Goal: Find specific page/section: Find specific page/section

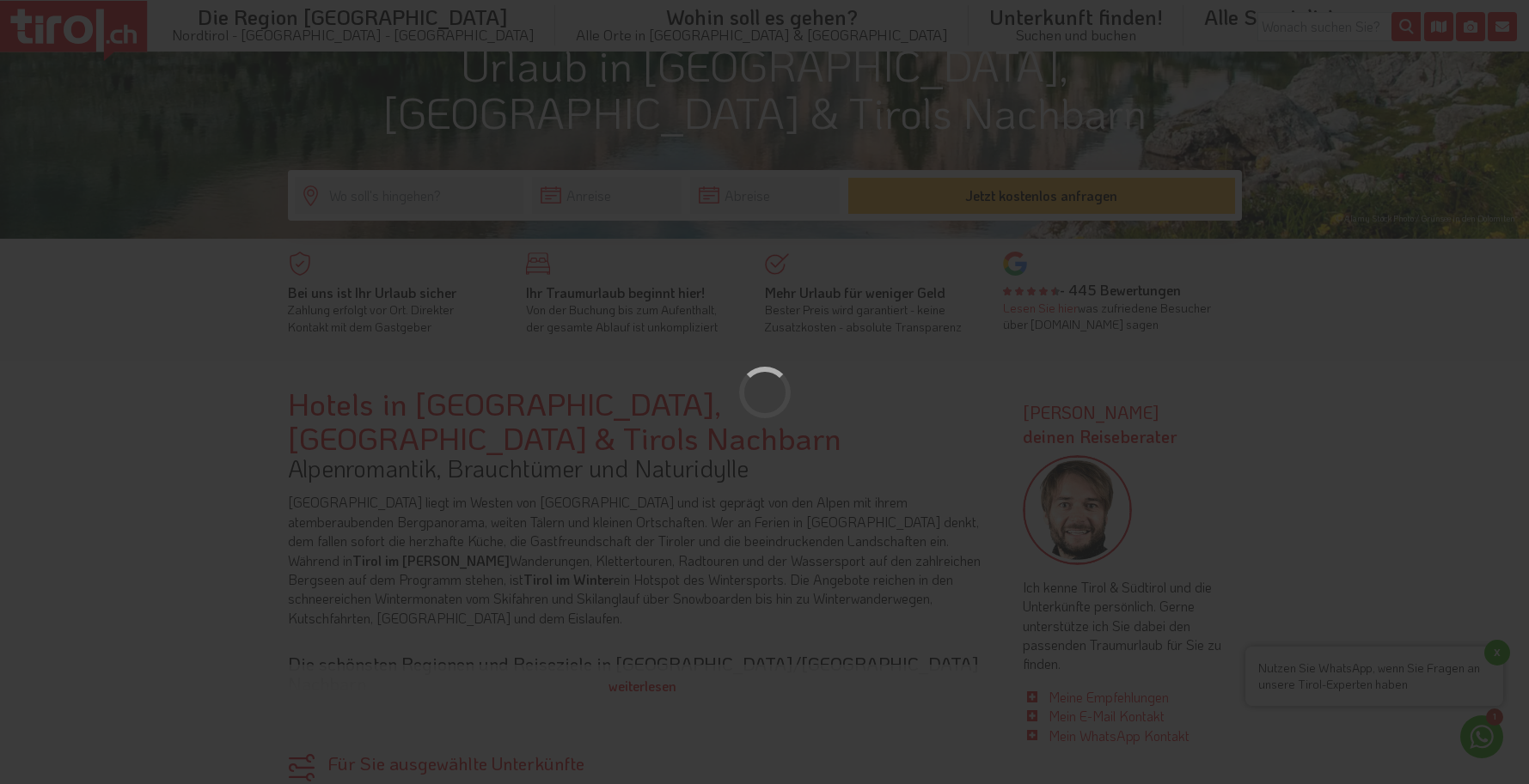
scroll to position [428, 0]
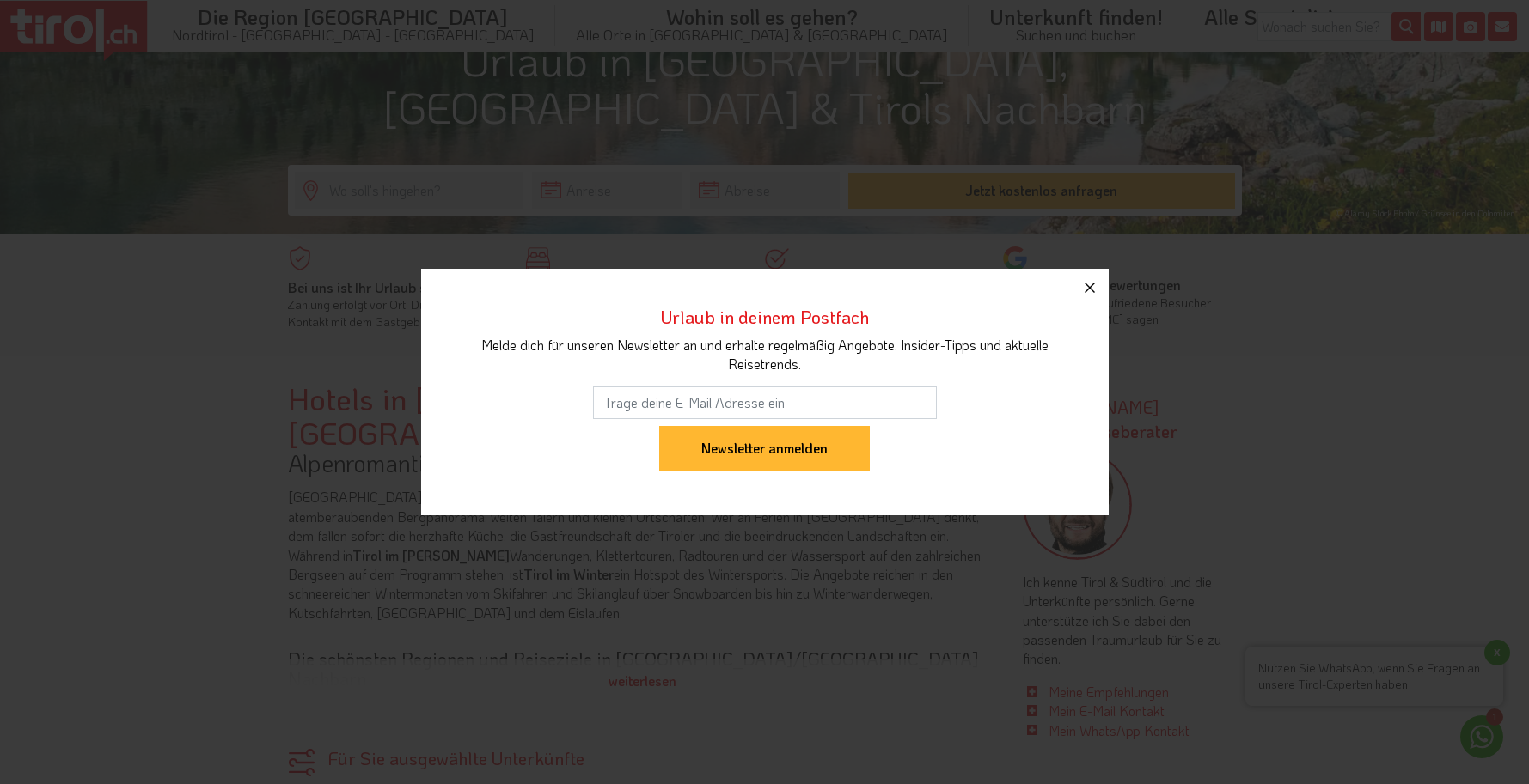
click at [1093, 284] on icon "button" at bounding box center [1090, 288] width 11 height 11
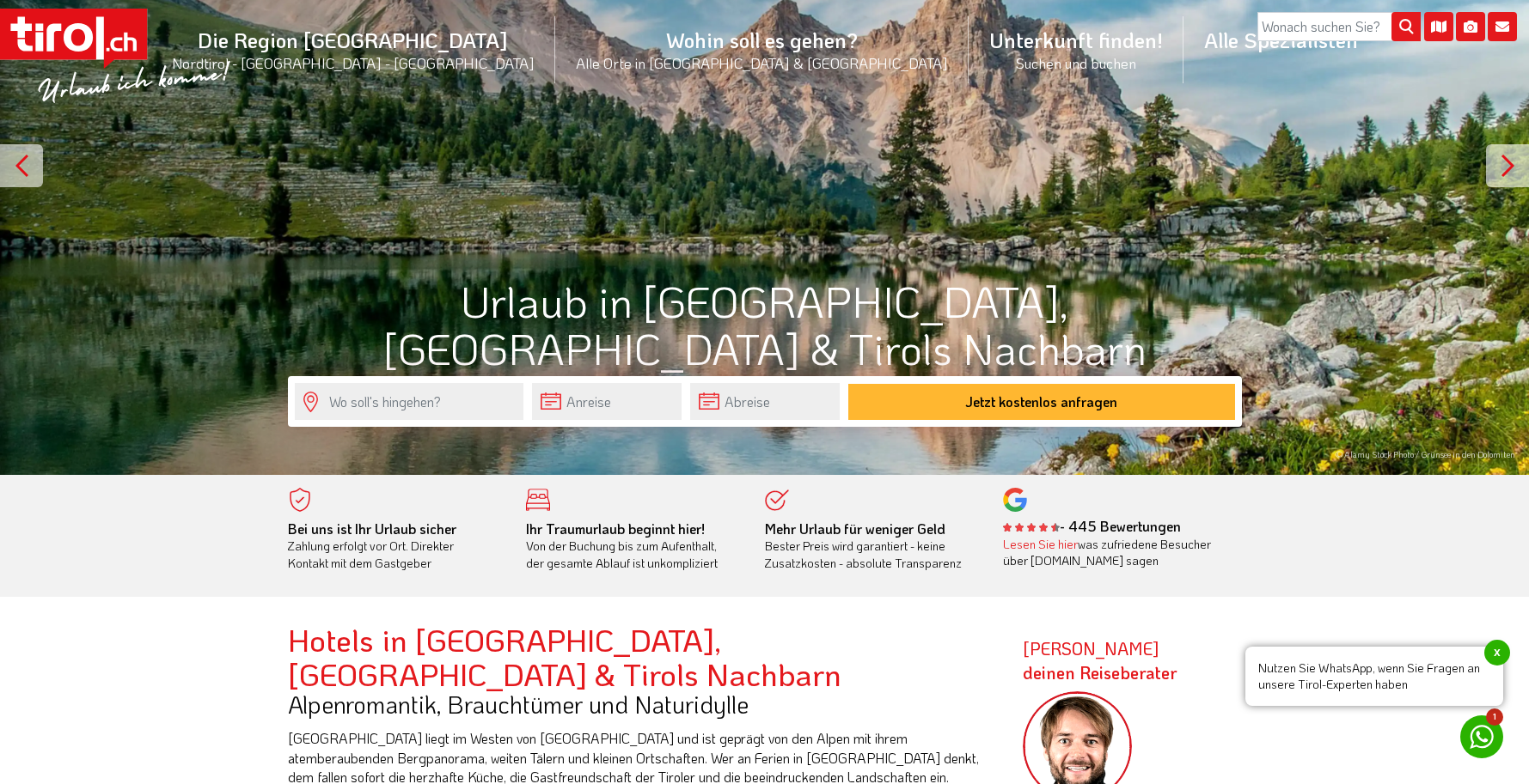
scroll to position [0, 0]
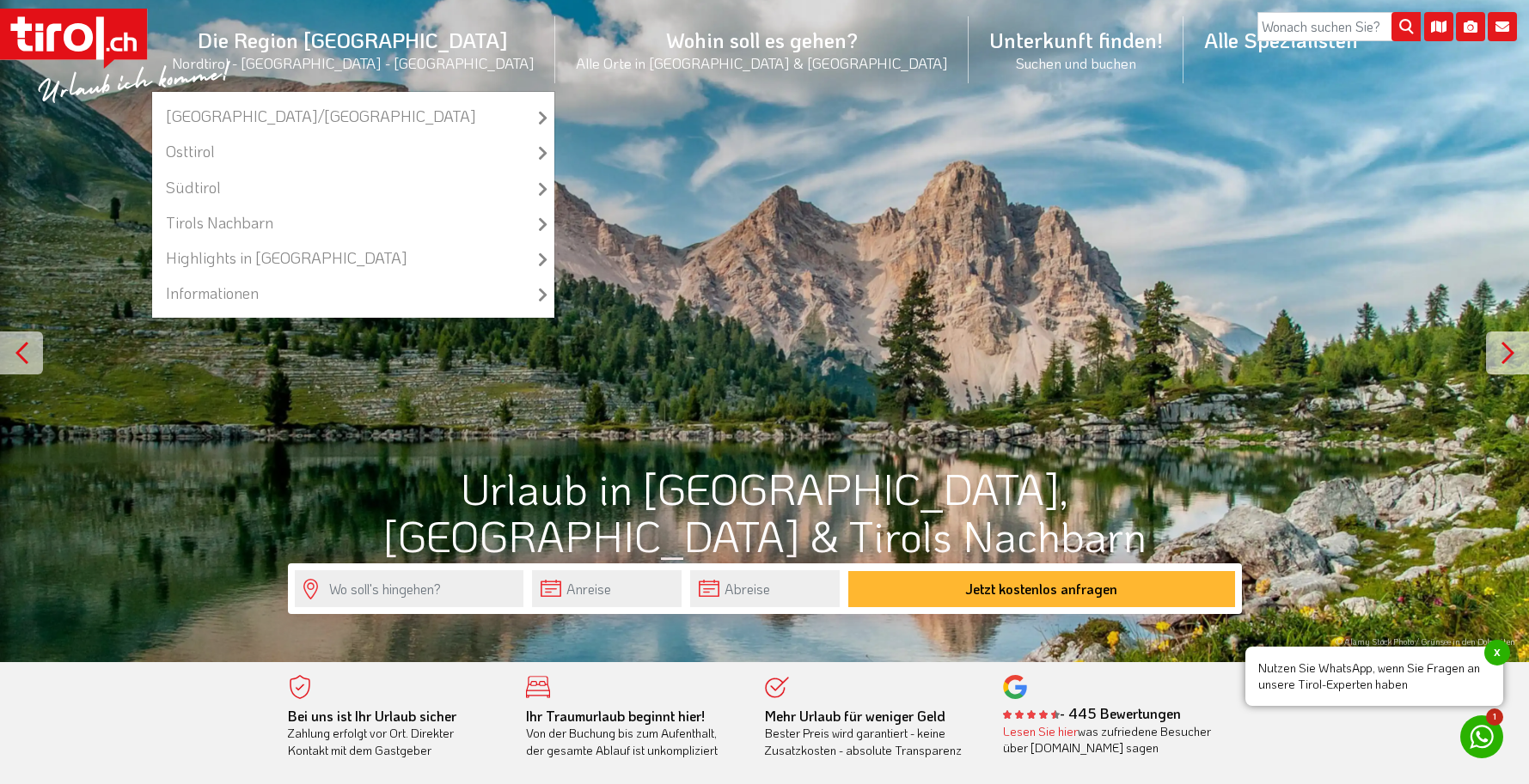
click at [478, 40] on li "Die Region Tirol Nordtirol - Südtirol - Osttirol Tirol/Nordtirol Tirol/Nordtiro…" at bounding box center [353, 50] width 404 height 83
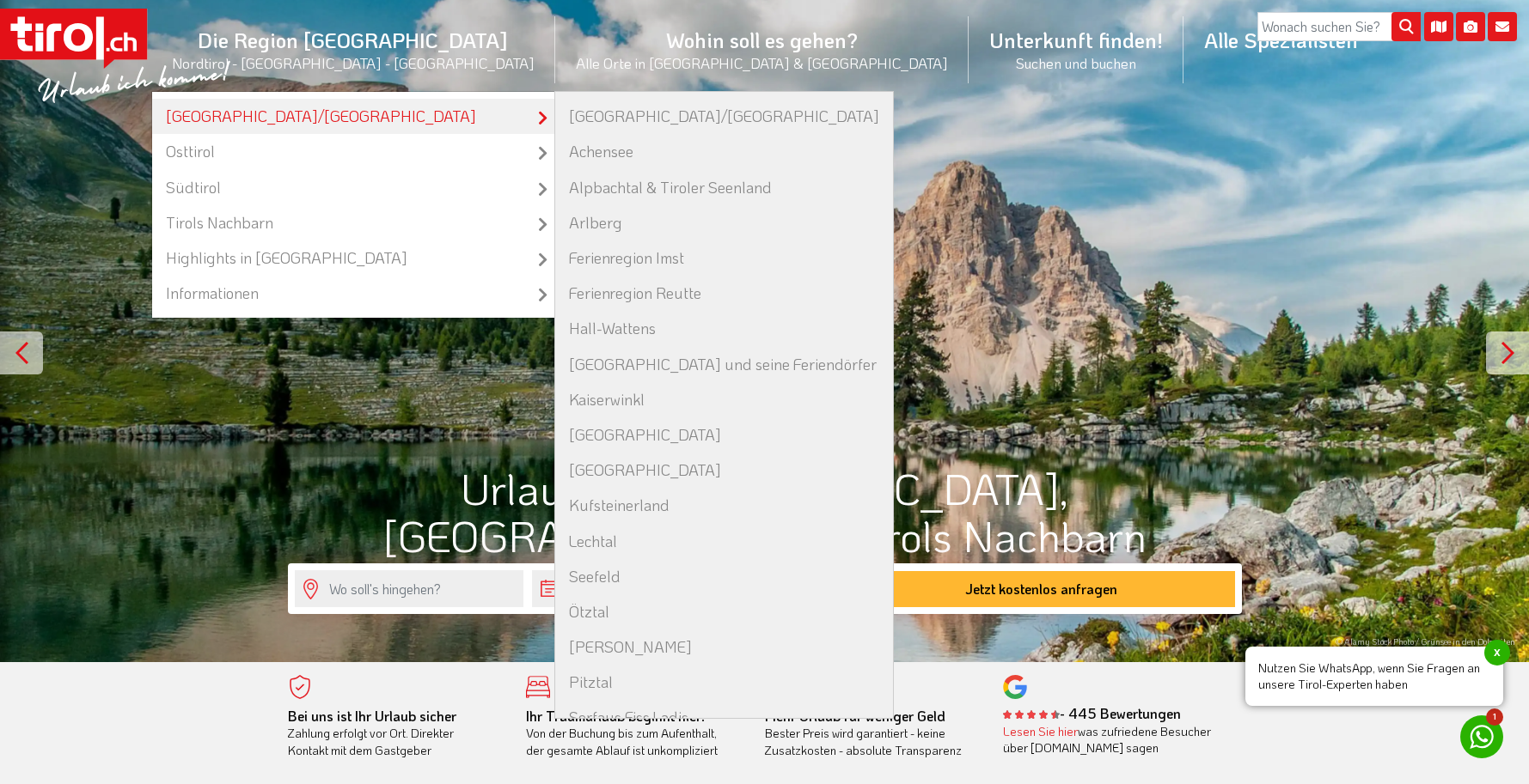
click at [452, 107] on link "[GEOGRAPHIC_DATA]/[GEOGRAPHIC_DATA]" at bounding box center [353, 117] width 402 height 35
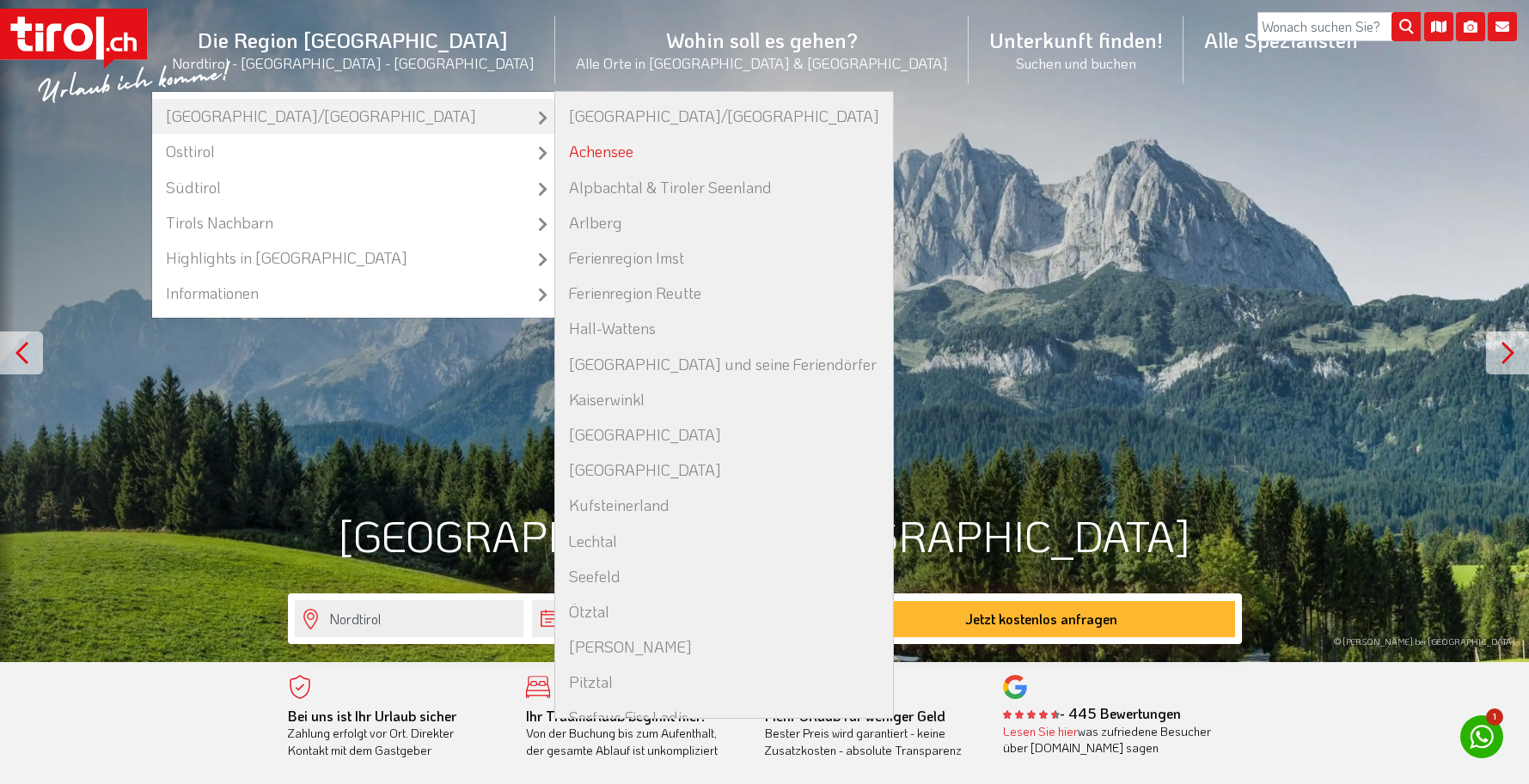
click at [644, 155] on link "Achensee" at bounding box center [724, 151] width 338 height 35
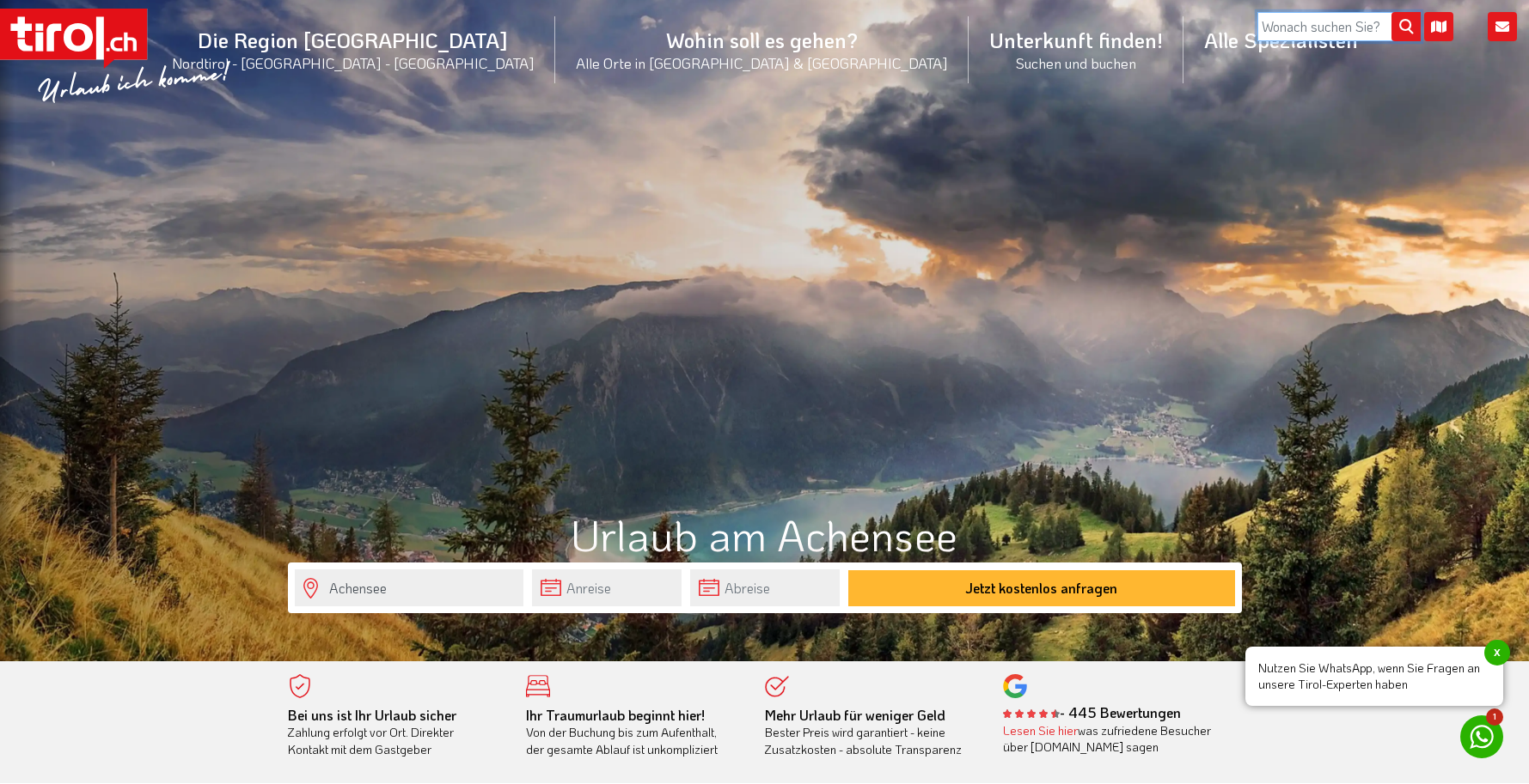
click at [1349, 27] on input "search" at bounding box center [1339, 27] width 163 height 29
type input "[GEOGRAPHIC_DATA]"
click at [1392, 13] on button "submit" at bounding box center [1406, 27] width 29 height 29
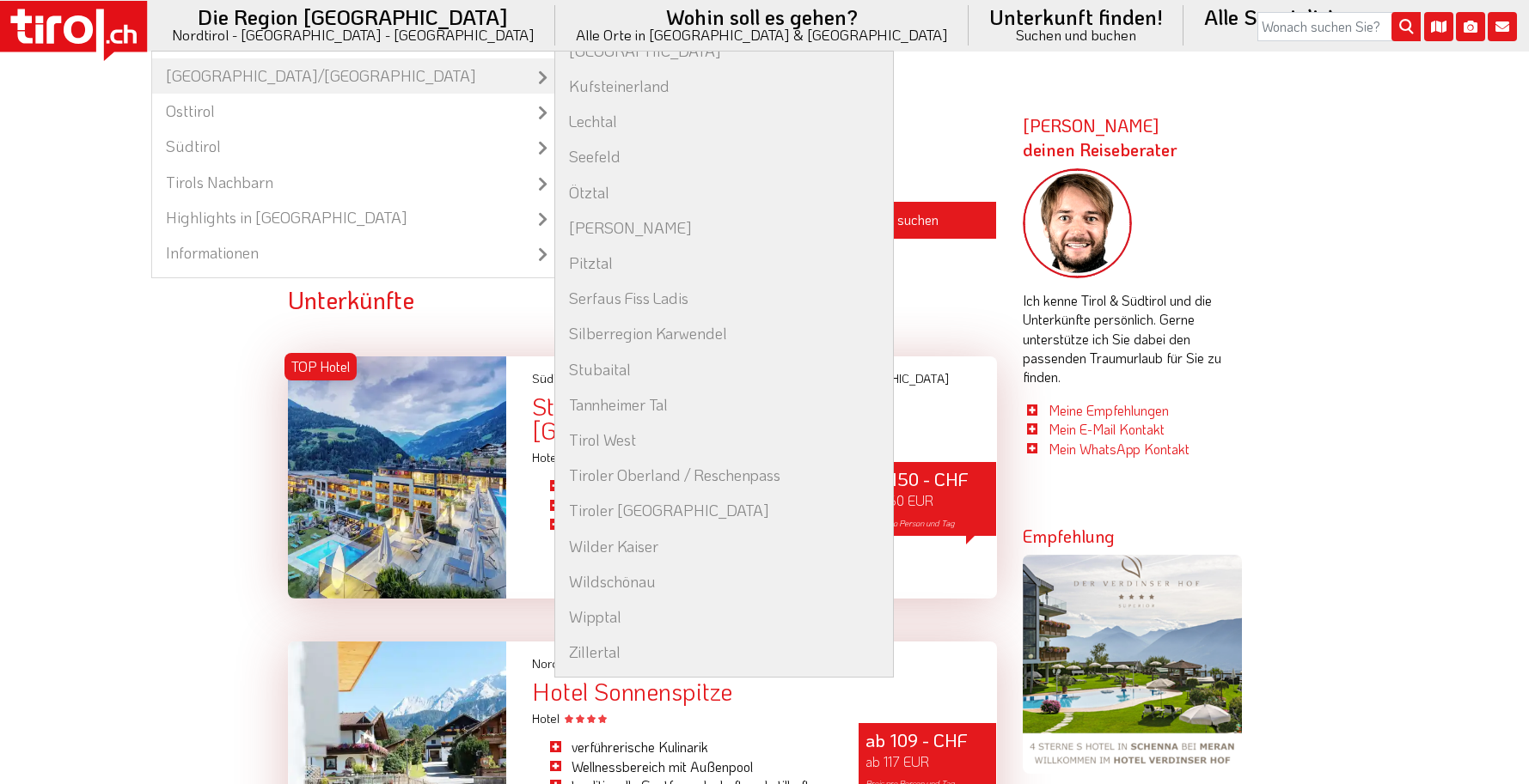
scroll to position [25, 0]
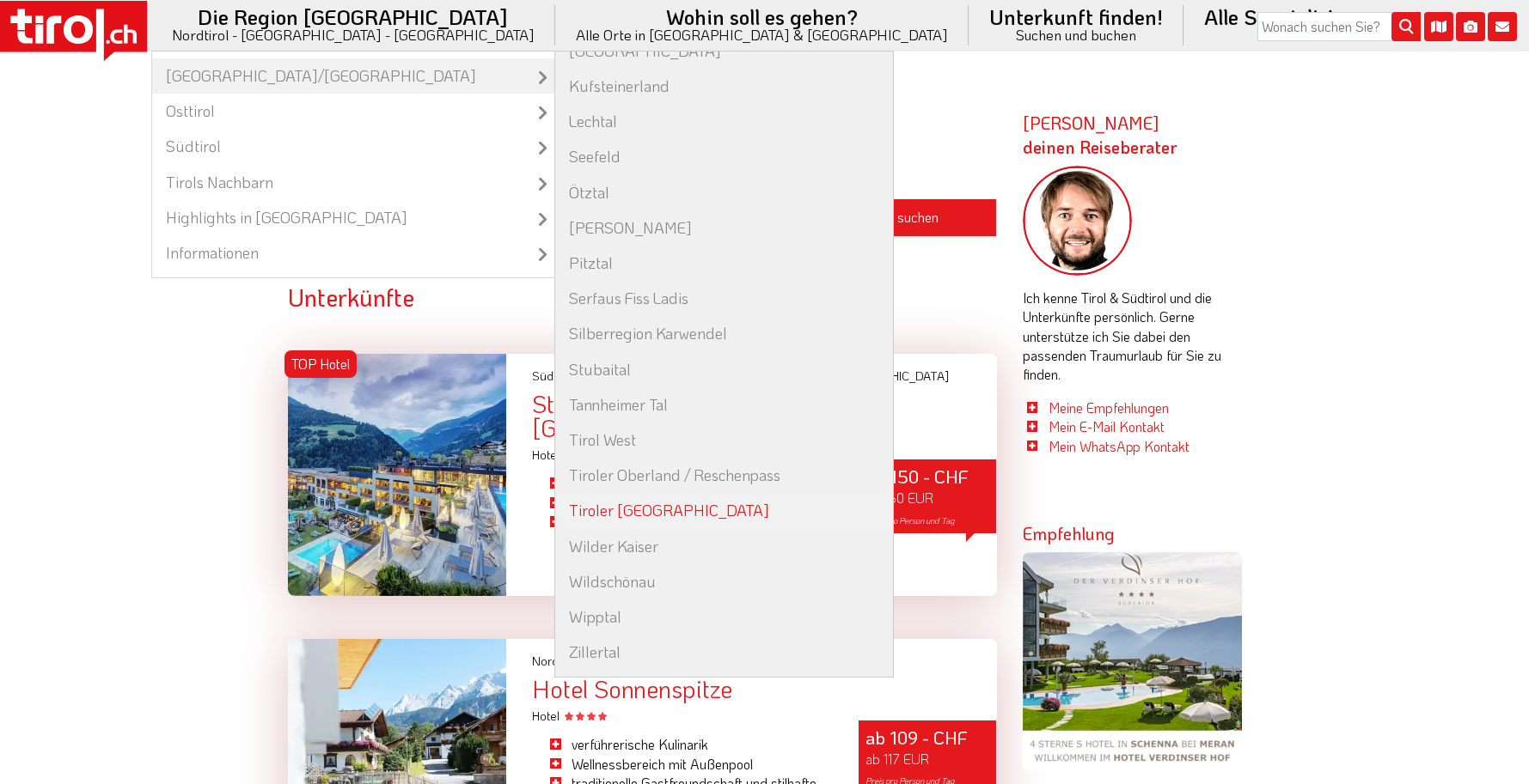
click at [643, 520] on link "Tiroler [GEOGRAPHIC_DATA]" at bounding box center [724, 511] width 338 height 35
click at [651, 516] on link "Tiroler [GEOGRAPHIC_DATA]" at bounding box center [724, 511] width 338 height 35
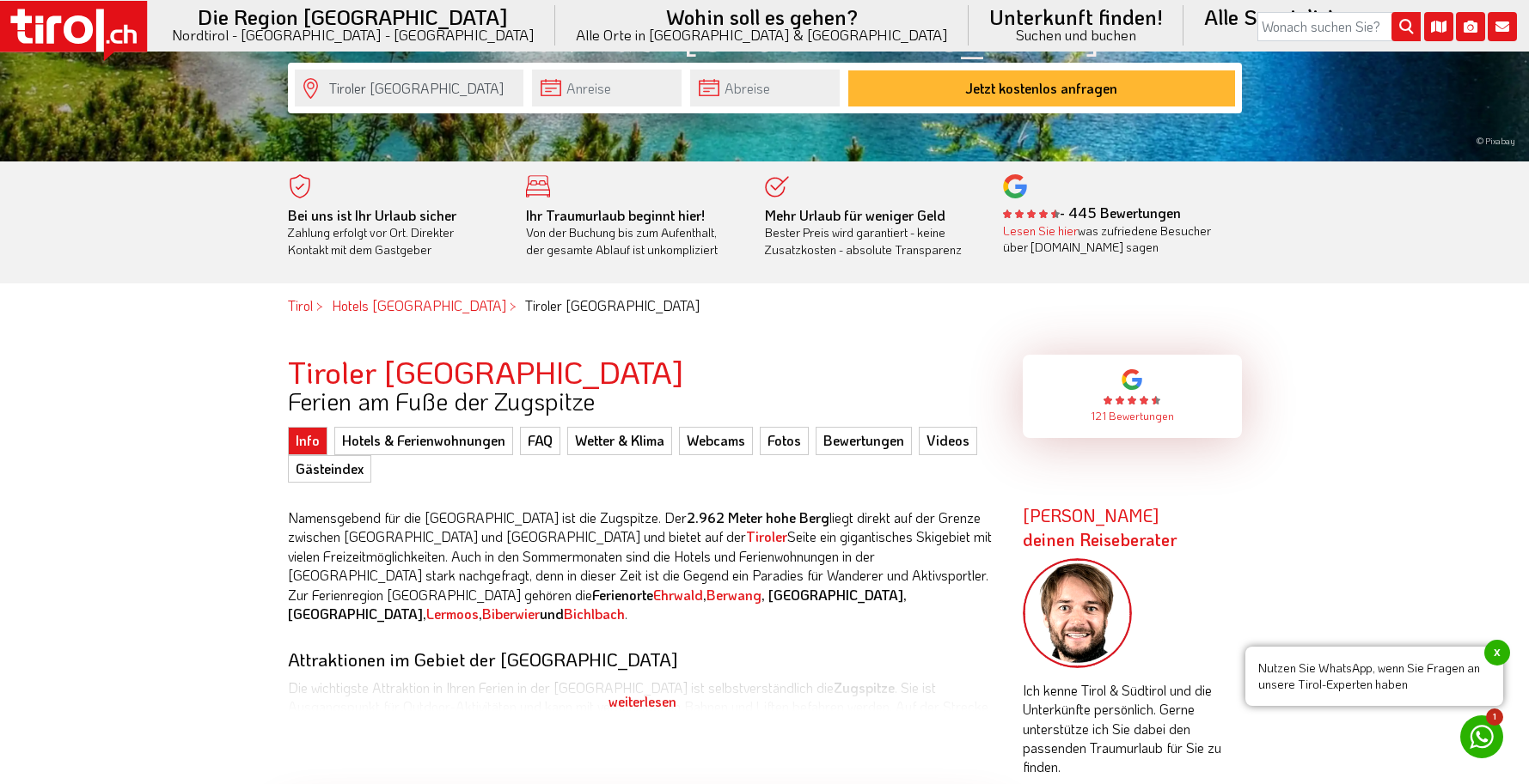
scroll to position [496, 0]
